Goal: Task Accomplishment & Management: Complete application form

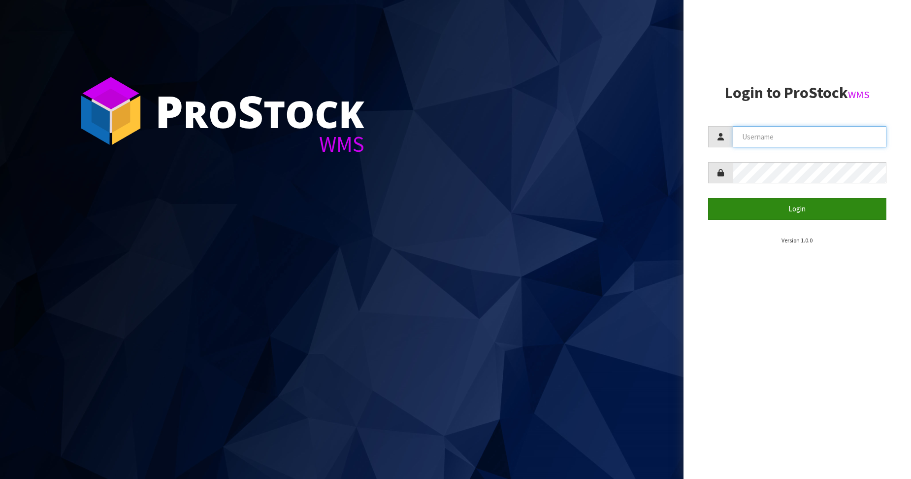
type input "Australianclutch"
click at [812, 213] on button "Login" at bounding box center [797, 208] width 179 height 21
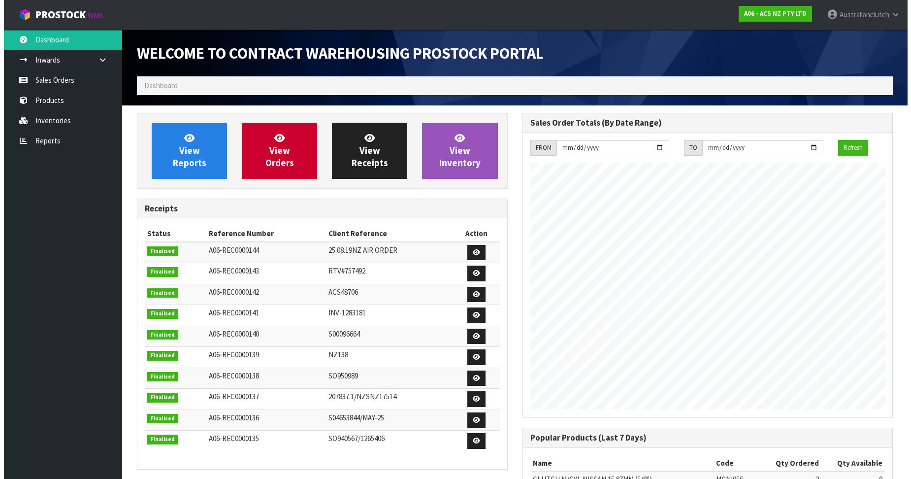
scroll to position [546, 385]
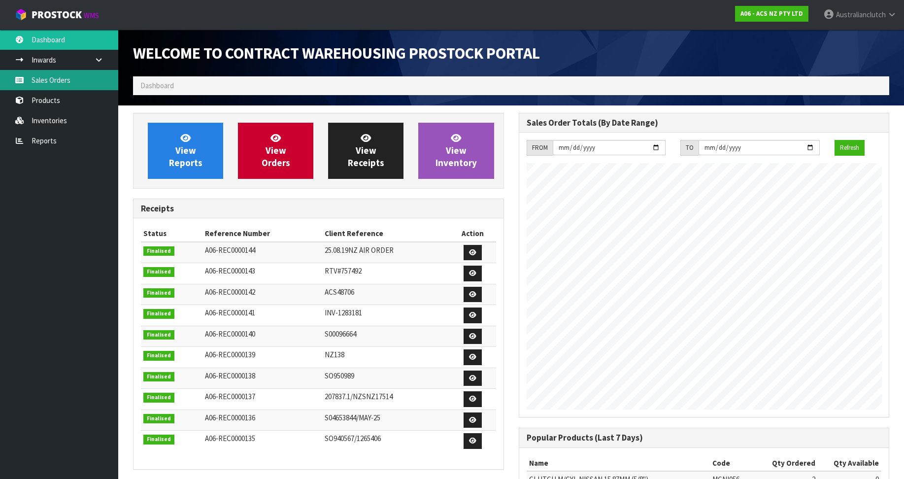
click at [41, 83] on link "Sales Orders" at bounding box center [59, 80] width 118 height 20
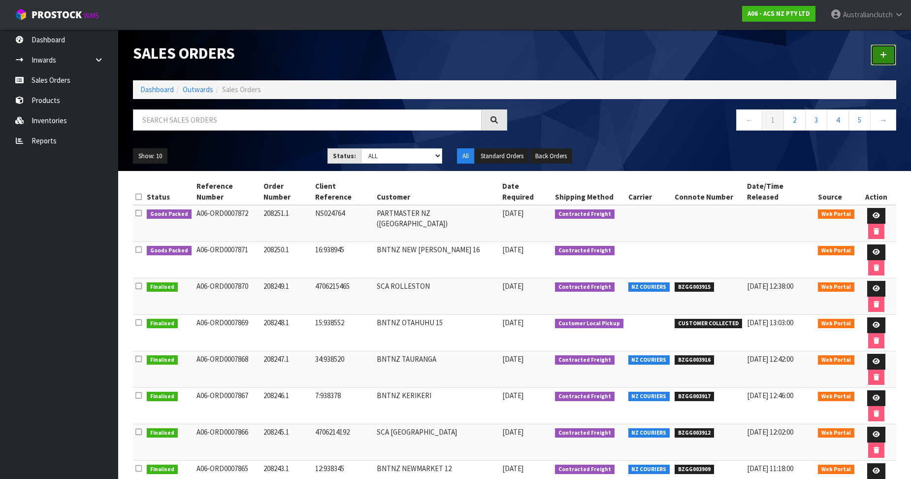
click at [891, 49] on link at bounding box center [884, 54] width 26 height 21
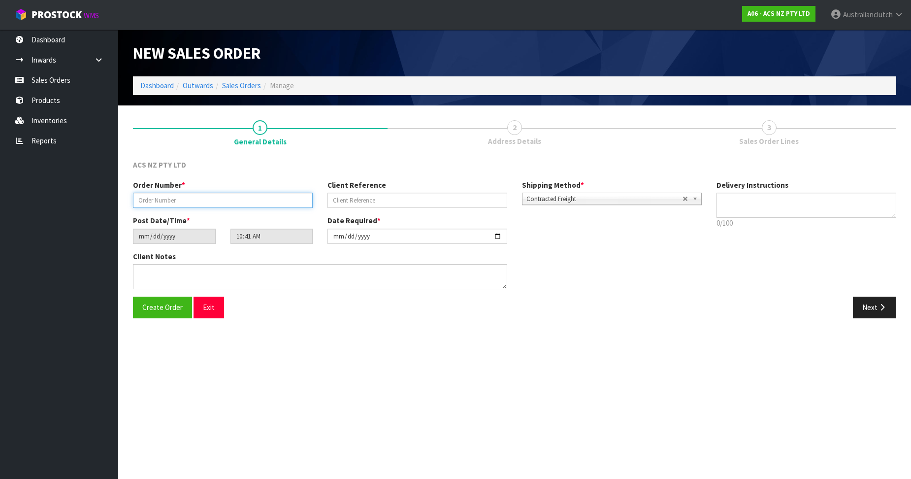
click at [199, 200] on input "text" at bounding box center [223, 200] width 180 height 15
paste input "208252.1"
type input "208252.1"
click at [348, 201] on input "text" at bounding box center [417, 200] width 180 height 15
paste input "16:939236"
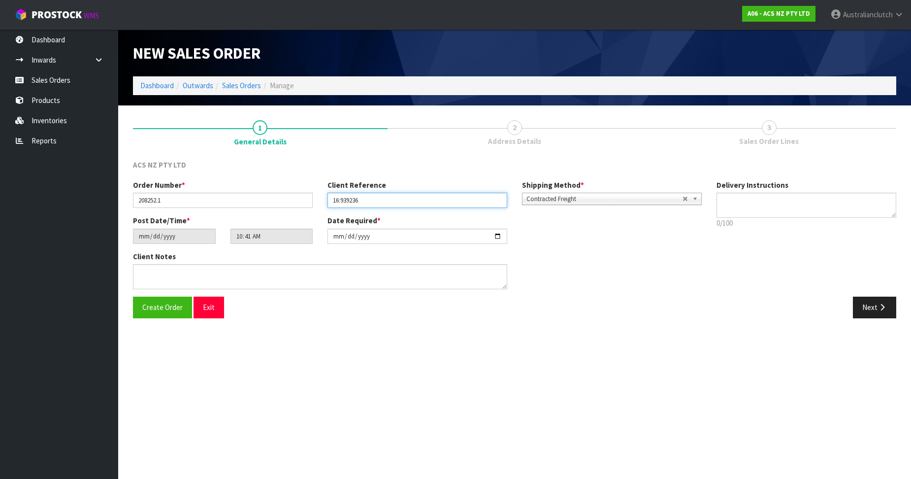
type input "16:939236"
click at [644, 201] on span "Contracted Freight" at bounding box center [604, 199] width 156 height 12
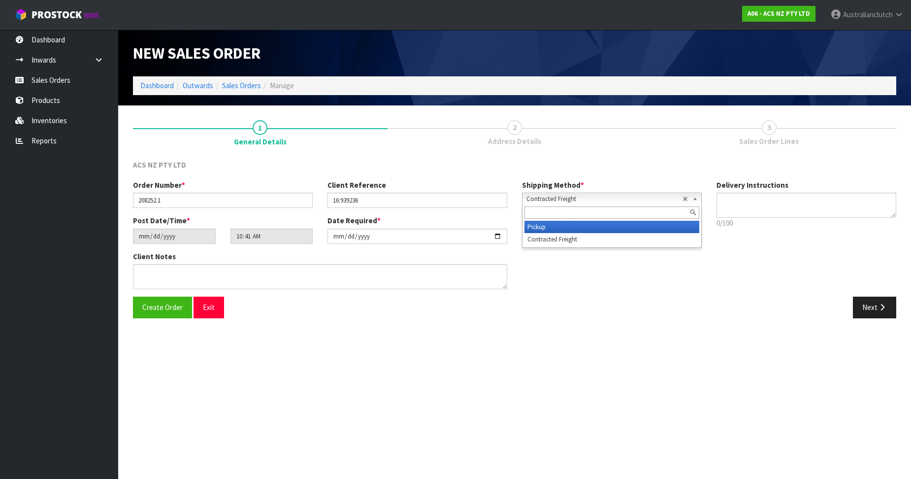
click at [621, 228] on li "Pickup" at bounding box center [611, 227] width 175 height 12
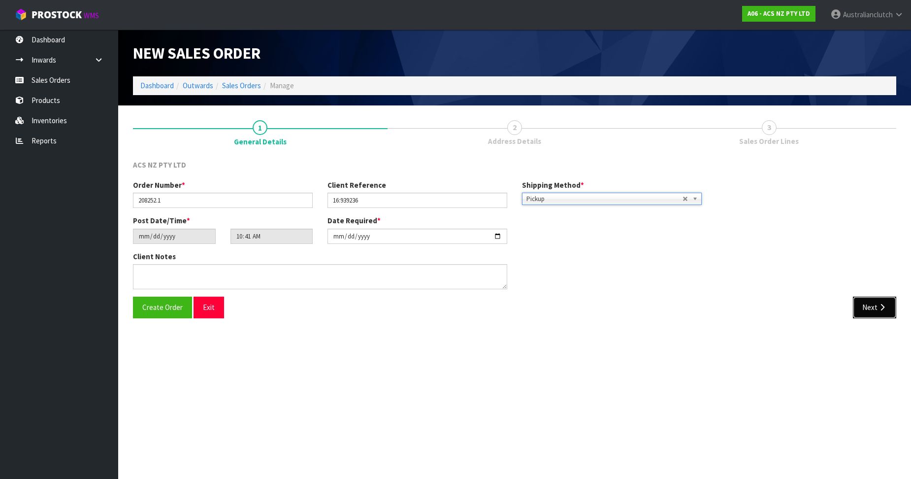
click at [873, 317] on button "Next" at bounding box center [874, 306] width 43 height 21
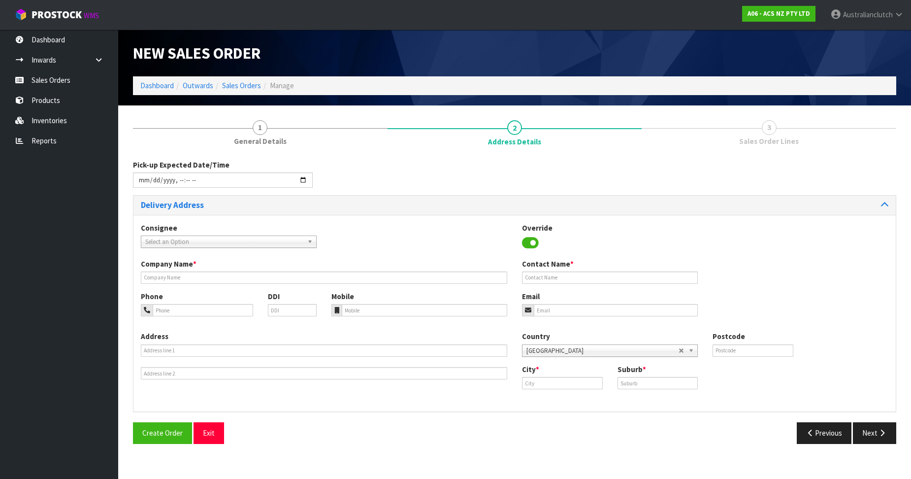
click at [281, 240] on span "Select an Option" at bounding box center [224, 242] width 158 height 12
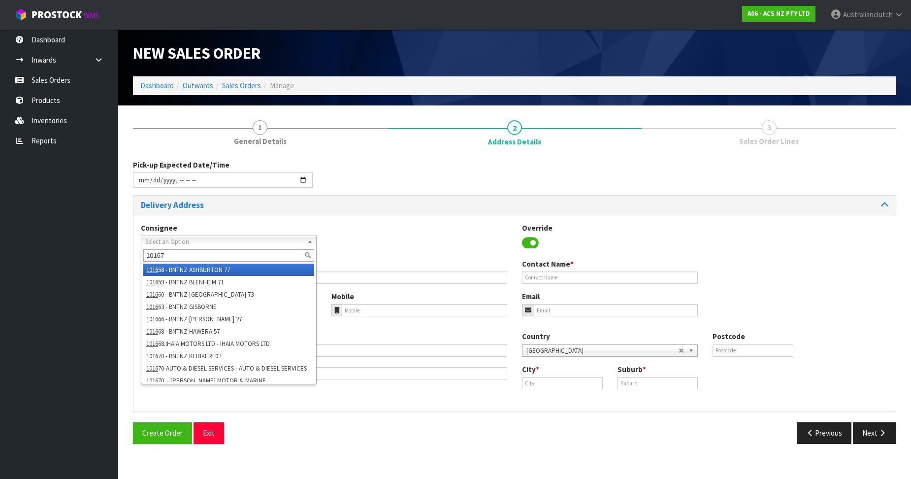
type input "101679"
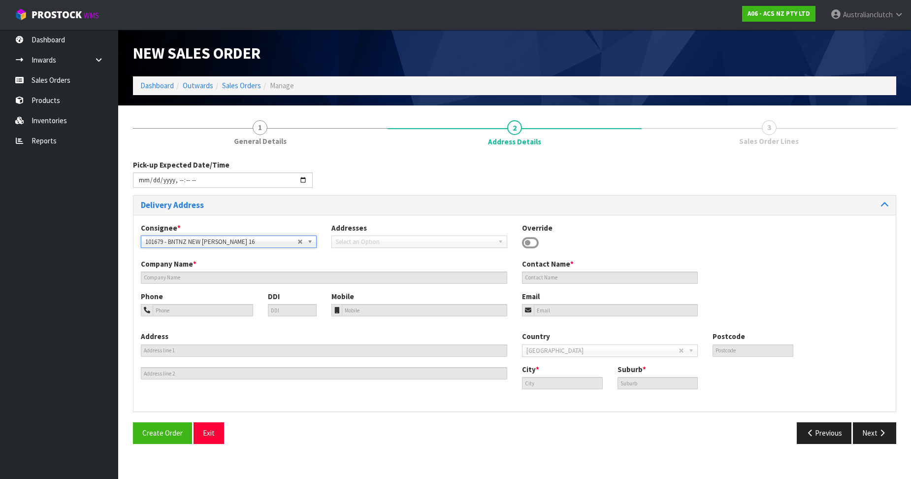
type input "BNTNZ NEW [PERSON_NAME] 16"
type input "[STREET_ADDRESS]"
type input "0640"
type input "[GEOGRAPHIC_DATA]"
type input "NEW [PERSON_NAME]"
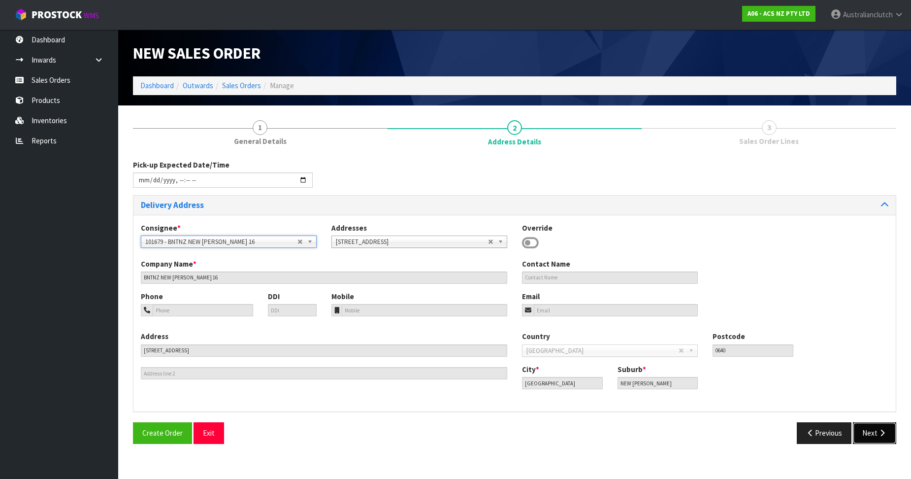
click at [867, 436] on button "Next" at bounding box center [874, 432] width 43 height 21
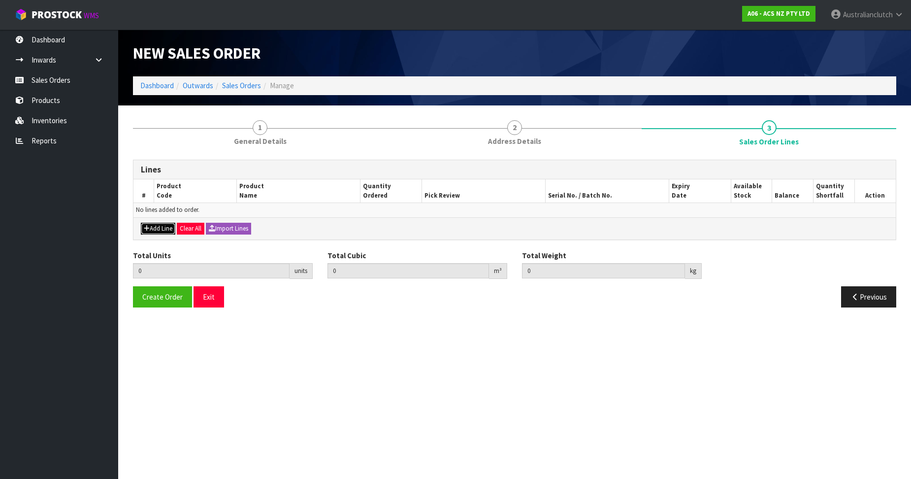
click at [167, 233] on button "Add Line" at bounding box center [158, 229] width 34 height 12
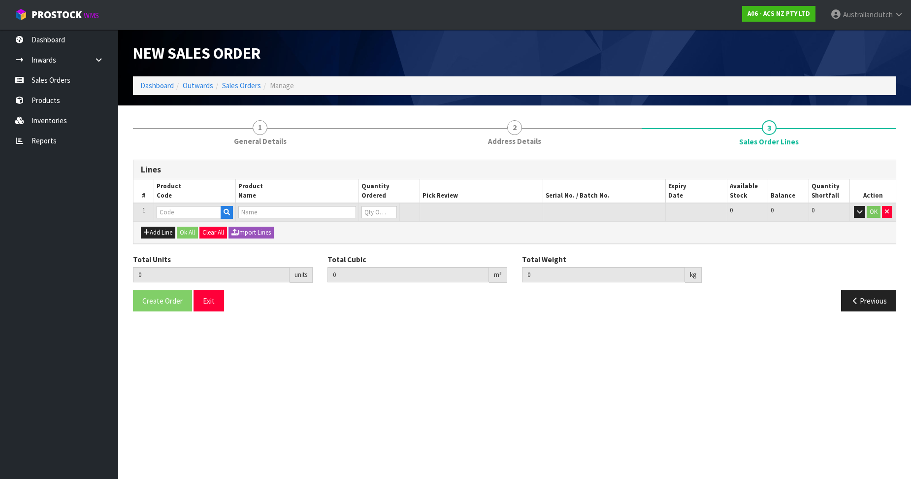
click at [189, 217] on input "text" at bounding box center [189, 212] width 65 height 12
type input "KTY30018"
type input "1"
click at [388, 208] on input "1" at bounding box center [378, 212] width 35 height 12
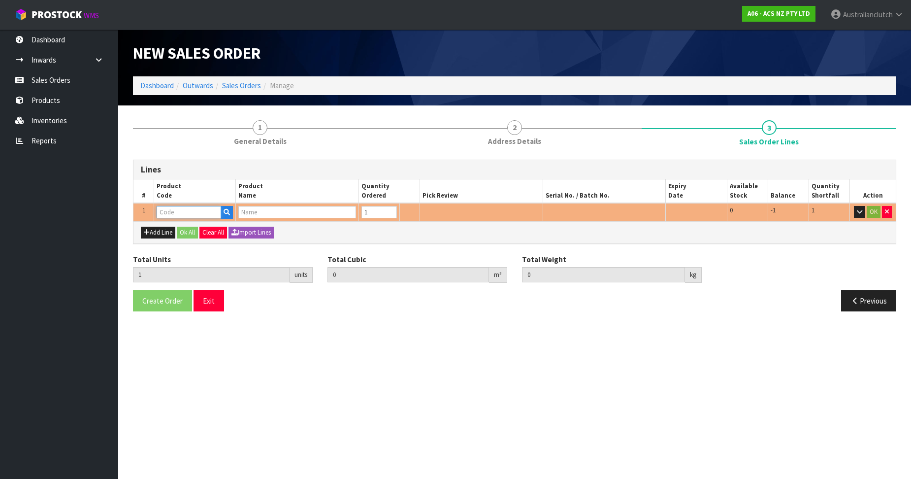
click at [190, 211] on input "text" at bounding box center [189, 212] width 65 height 12
paste input "KTY30018"
type input "KTY30018"
type input "0"
click at [206, 226] on link "KTY30018" at bounding box center [196, 228] width 78 height 13
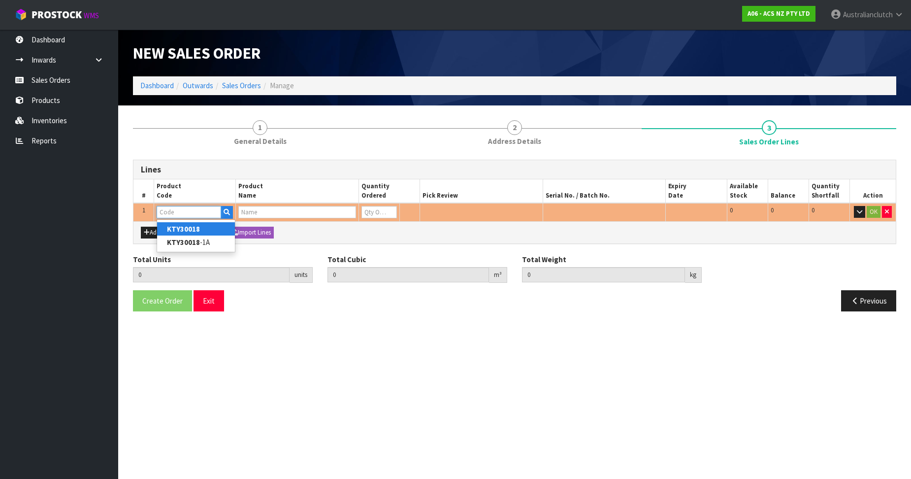
type input "KTY30018"
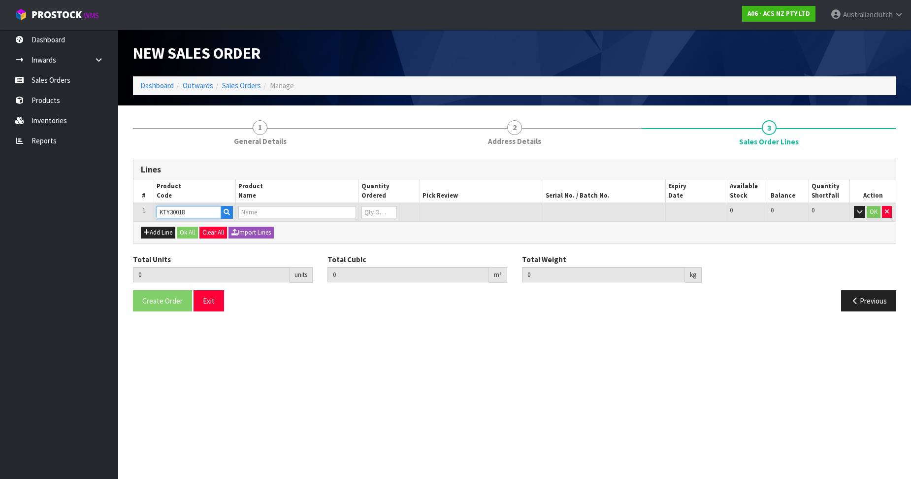
type input "0.000000"
type input "0.000"
type input "KIT STD TOYOTA LCRUISER 4.5L"
type input "0"
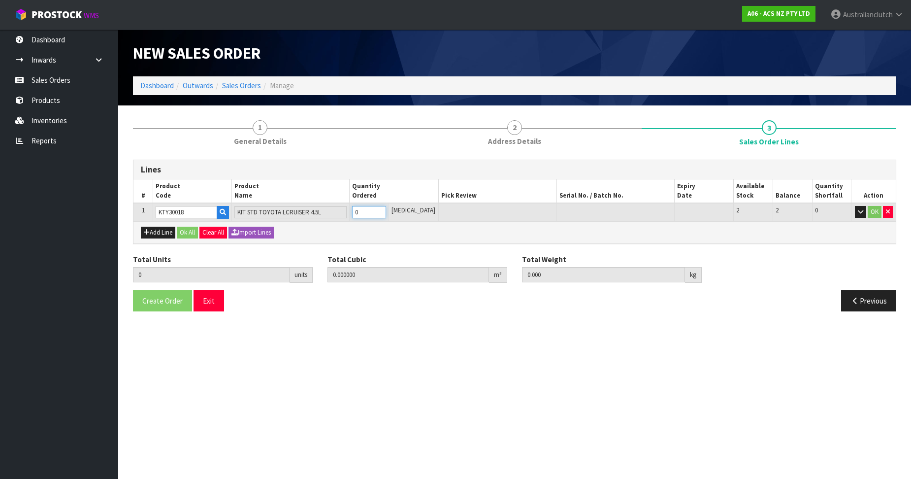
type input "1"
type input "0.01443"
type input "16.08"
type input "1"
click at [386, 210] on input "1" at bounding box center [369, 212] width 34 height 12
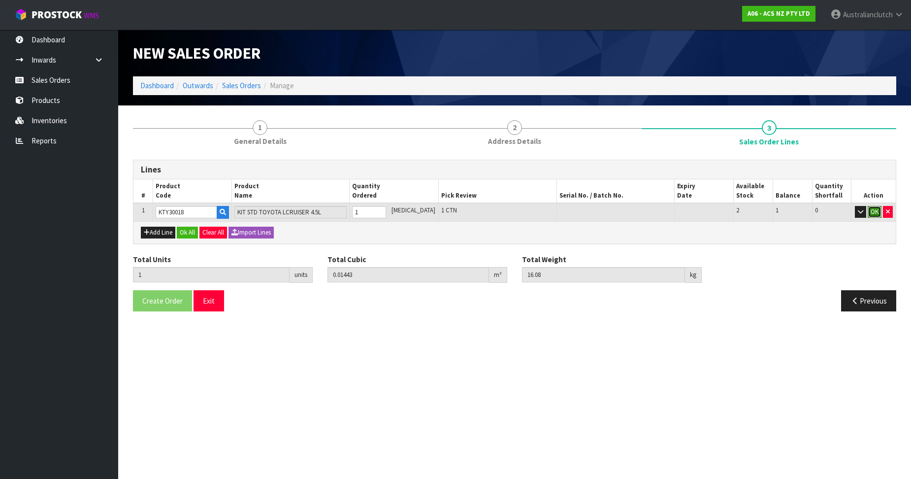
click at [872, 207] on button "OK" at bounding box center [875, 212] width 14 height 12
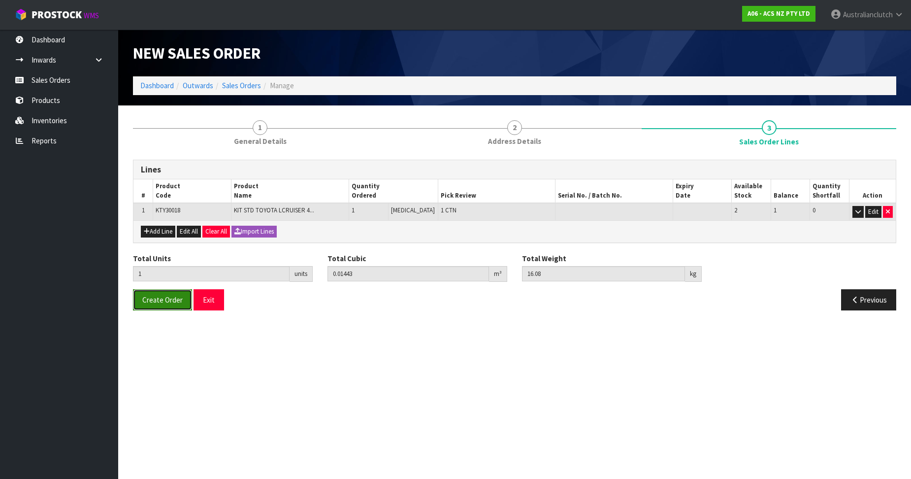
click at [170, 303] on span "Create Order" at bounding box center [162, 299] width 40 height 9
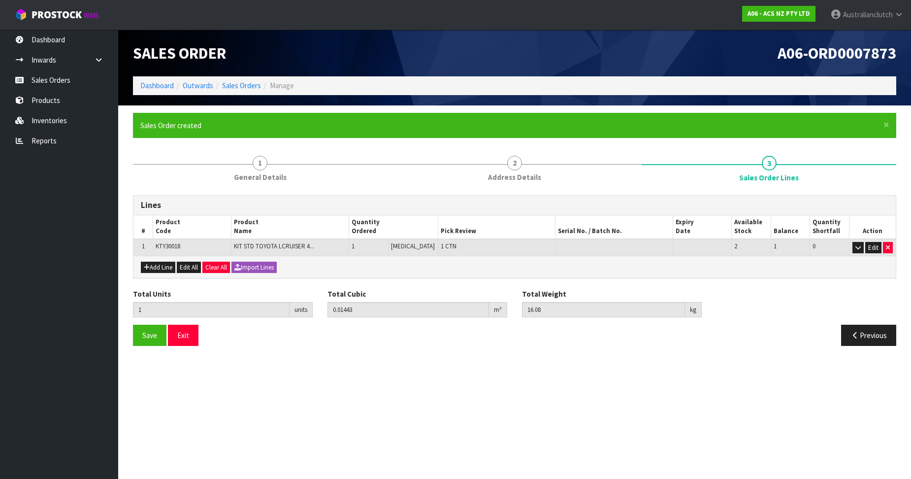
drag, startPoint x: 361, startPoint y: 63, endPoint x: 557, endPoint y: 1, distance: 205.4
click at [361, 63] on div "Sales Order" at bounding box center [320, 53] width 389 height 47
